Goal: Information Seeking & Learning: Learn about a topic

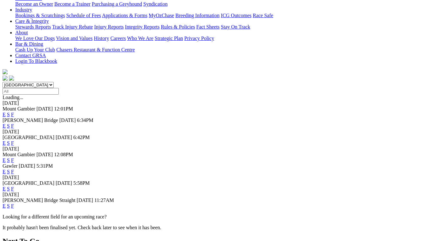
scroll to position [127, 0]
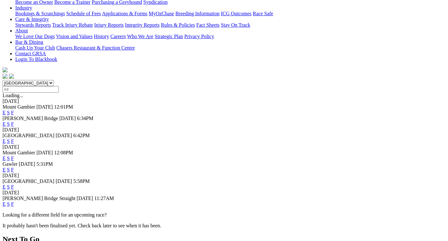
click at [14, 201] on link "F" at bounding box center [12, 203] width 3 height 5
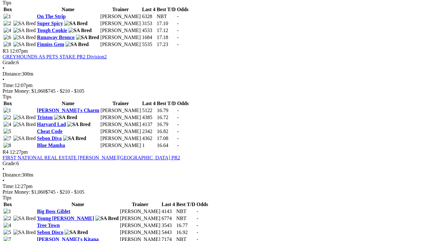
scroll to position [445, 0]
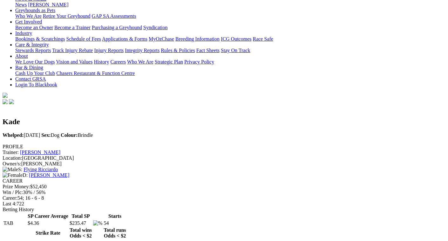
scroll to position [95, 0]
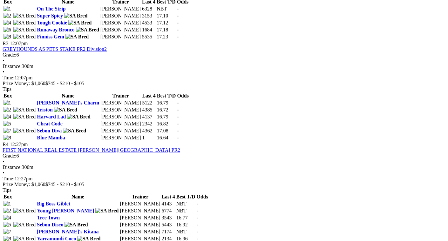
scroll to position [476, 0]
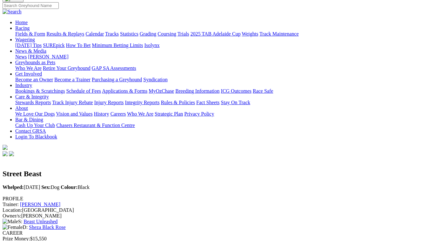
scroll to position [32, 0]
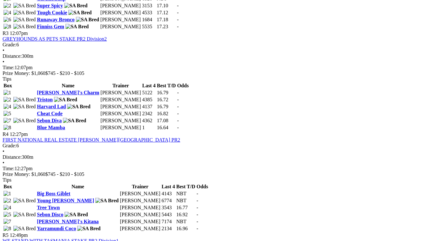
scroll to position [540, 0]
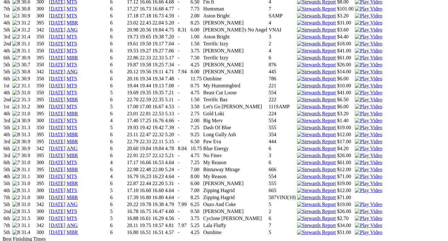
scroll to position [635, 0]
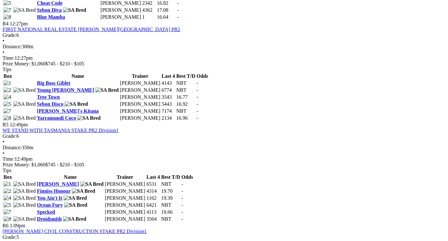
scroll to position [603, 0]
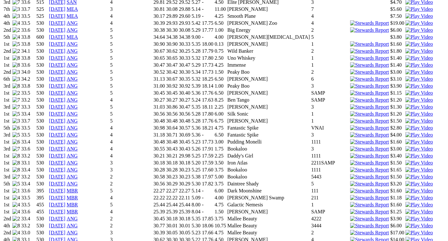
scroll to position [1016, 0]
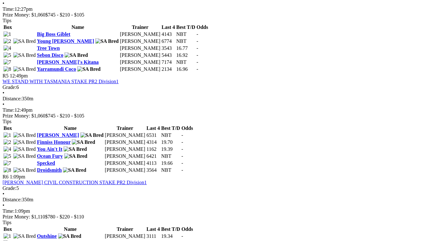
scroll to position [635, 0]
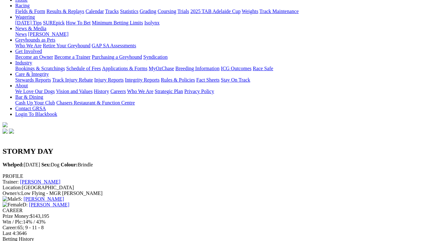
scroll to position [95, 0]
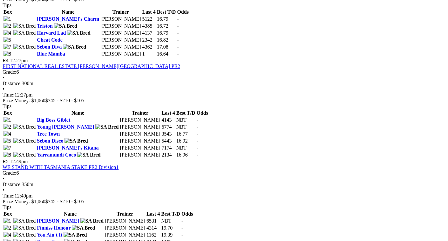
scroll to position [635, 0]
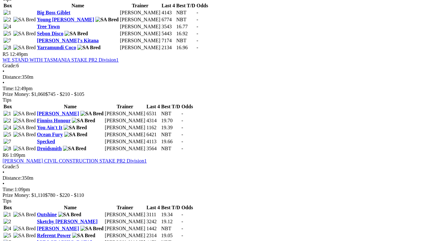
scroll to position [603, 0]
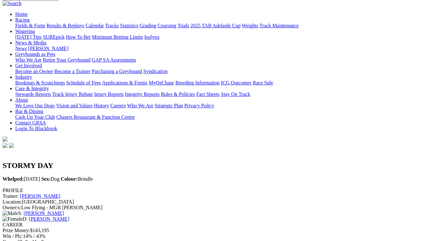
scroll to position [64, 0]
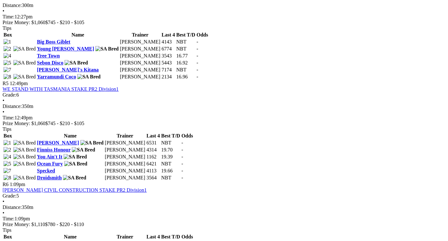
scroll to position [635, 0]
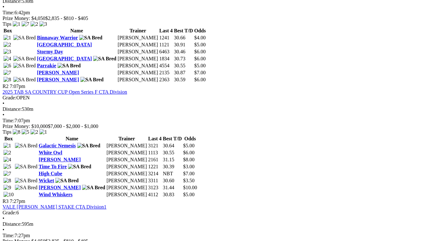
scroll to position [349, 0]
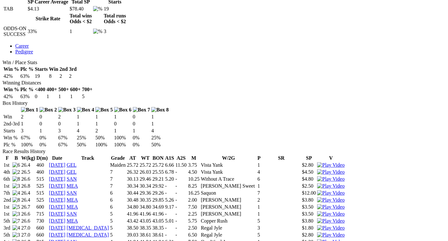
scroll to position [318, 0]
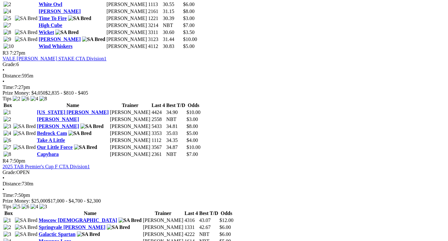
scroll to position [508, 0]
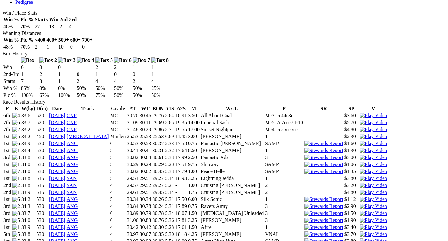
scroll to position [381, 0]
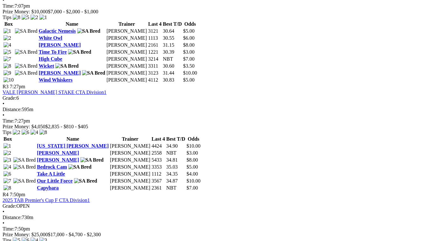
scroll to position [476, 0]
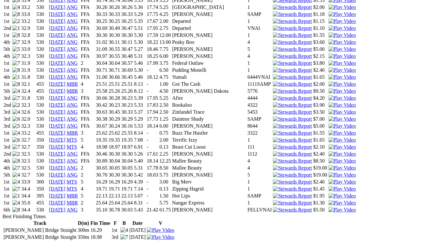
scroll to position [826, 0]
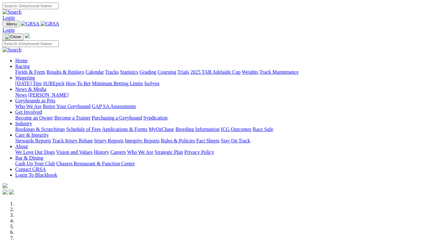
click at [46, 86] on link "News & Media" at bounding box center [30, 88] width 31 height 5
click at [27, 92] on link "News" at bounding box center [20, 94] width 11 height 5
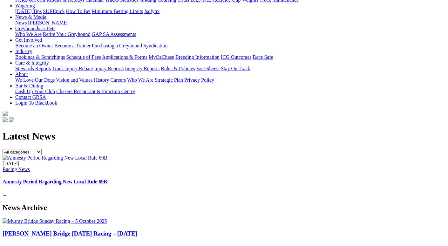
scroll to position [64, 0]
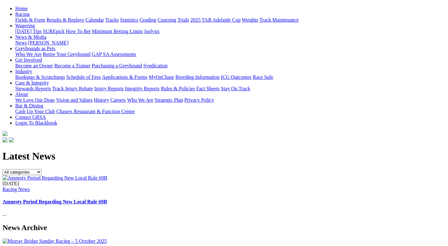
click at [107, 199] on link "Amnesty Period Regarding New Local Rule 69B" at bounding box center [55, 201] width 104 height 5
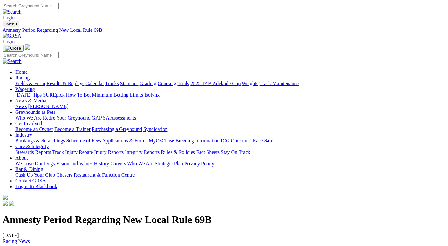
click at [195, 149] on link "Rules & Policies" at bounding box center [178, 151] width 34 height 5
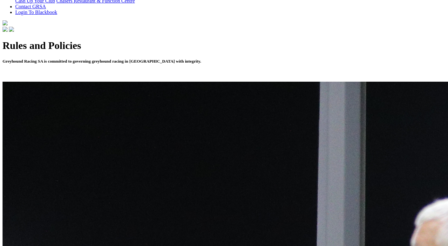
scroll to position [191, 0]
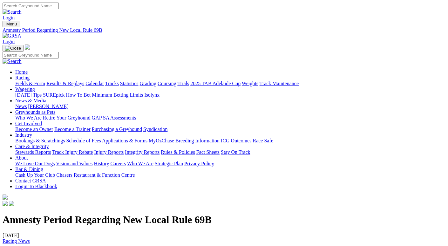
click at [195, 149] on link "Rules & Policies" at bounding box center [178, 151] width 34 height 5
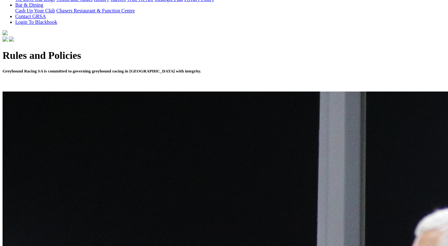
scroll to position [127, 0]
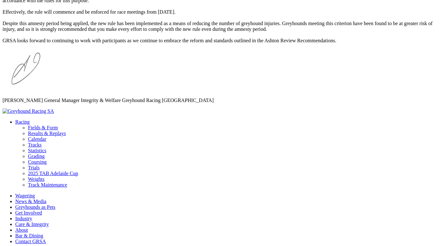
scroll to position [286, 0]
